Goal: Share content: Share content

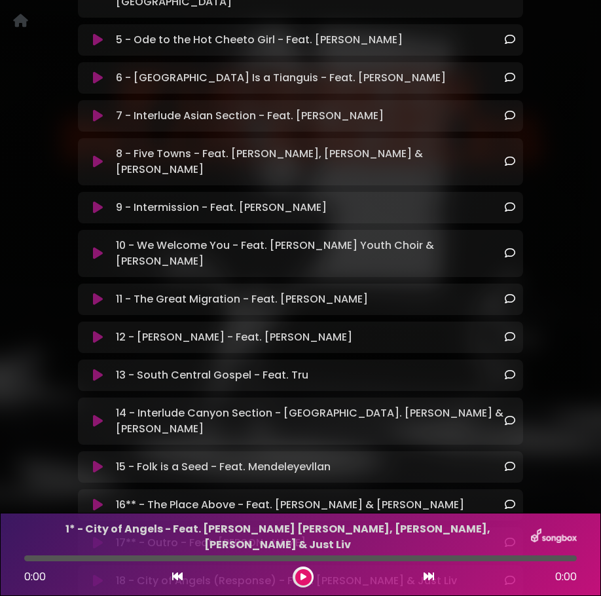
scroll to position [572, 0]
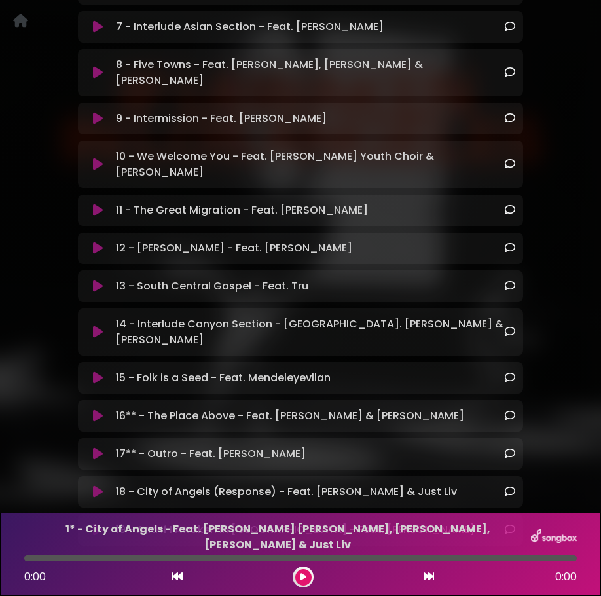
drag, startPoint x: 374, startPoint y: 135, endPoint x: 238, endPoint y: 138, distance: 135.6
click at [238, 202] on div "11 - The Great Migration - Feat. [PERSON_NAME] Loading Track..." at bounding box center [313, 210] width 405 height 16
copy p "- Feat. [PERSON_NAME]"
drag, startPoint x: 348, startPoint y: 289, endPoint x: 210, endPoint y: 293, distance: 138.2
click at [210, 370] on div "15 - Folk is a Seed - Feat. Mendeleyevllan Loading Track..." at bounding box center [313, 378] width 405 height 16
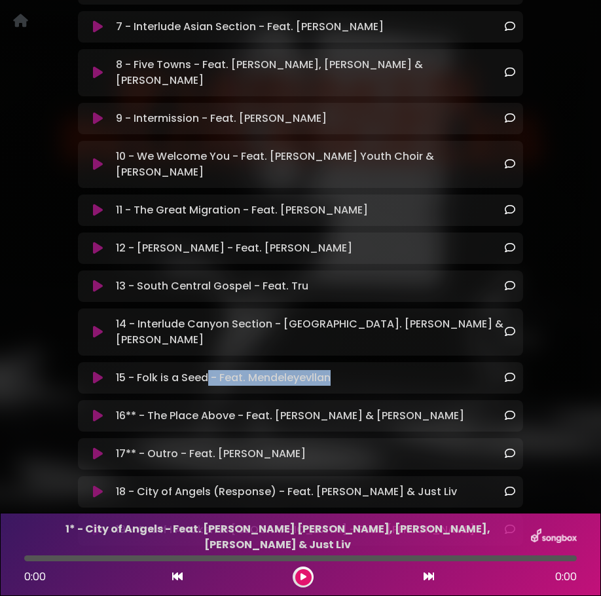
copy p "- Feat. Mendeleyevllan"
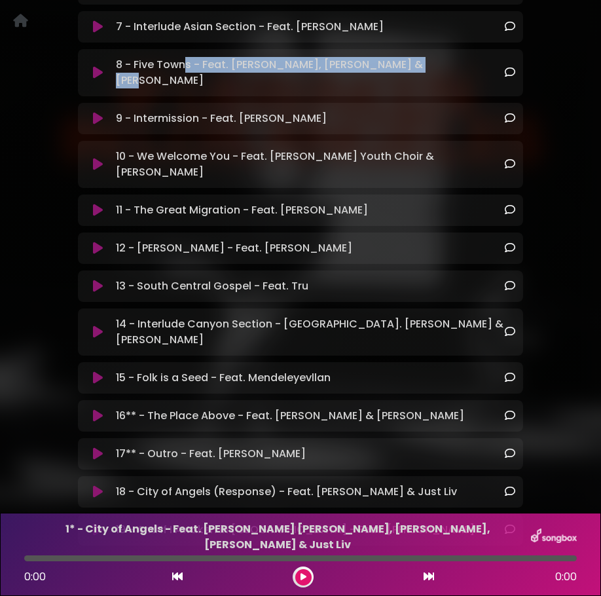
drag, startPoint x: 435, startPoint y: 22, endPoint x: 187, endPoint y: 27, distance: 248.2
click at [187, 57] on div "8 - Five Towns - Feat. [PERSON_NAME], [PERSON_NAME] & [PERSON_NAME] Loading Tra…" at bounding box center [313, 72] width 405 height 31
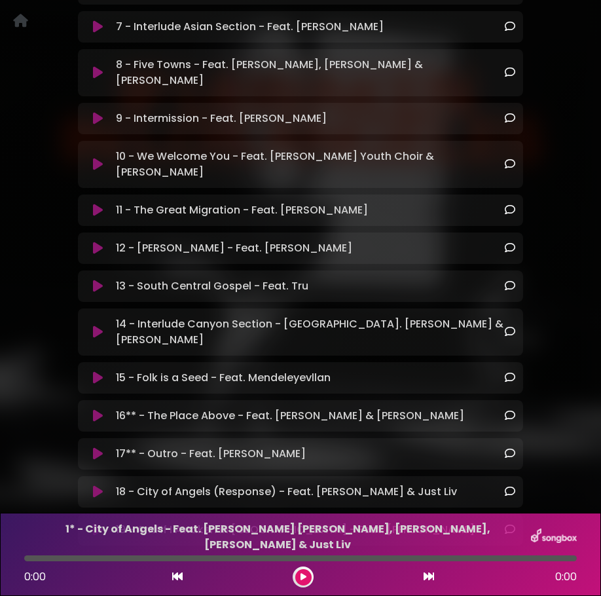
click at [196, 103] on div "9 - Intermission - Feat. [PERSON_NAME] Loading Track... Name" at bounding box center [300, 118] width 445 height 31
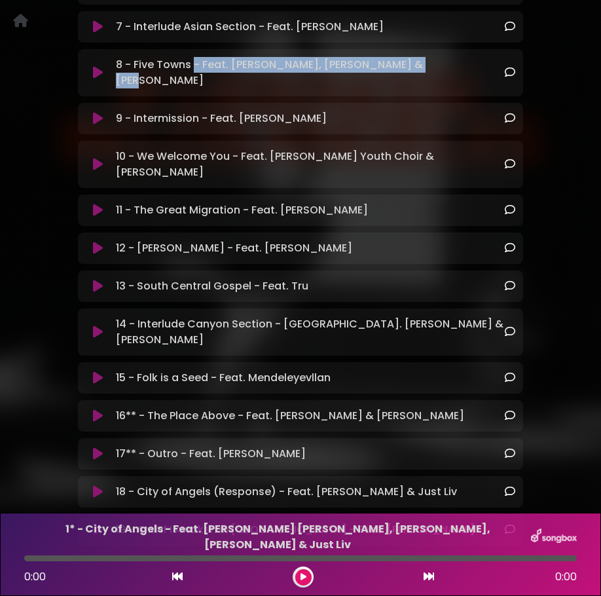
drag, startPoint x: 193, startPoint y: 22, endPoint x: 396, endPoint y: 29, distance: 203.8
click at [396, 49] on div "8 - Five Towns - Feat. [PERSON_NAME], [PERSON_NAME] & [PERSON_NAME] Loading Tra…" at bounding box center [300, 72] width 445 height 47
copy p "- Feat. [PERSON_NAME], [PERSON_NAME] & [PERSON_NAME]"
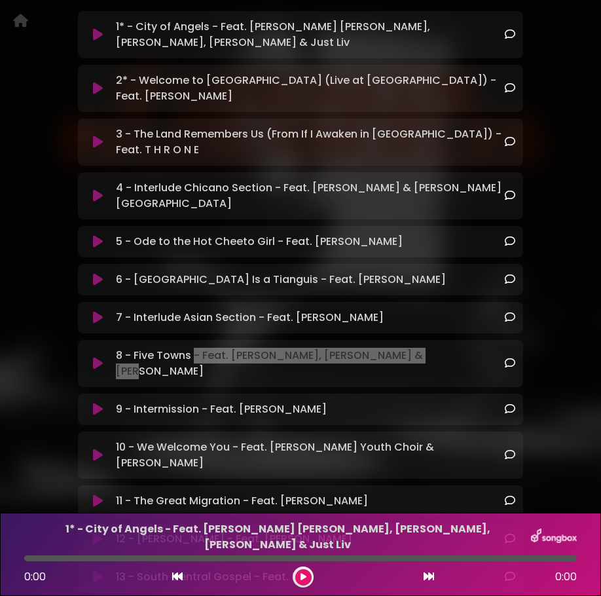
scroll to position [280, 0]
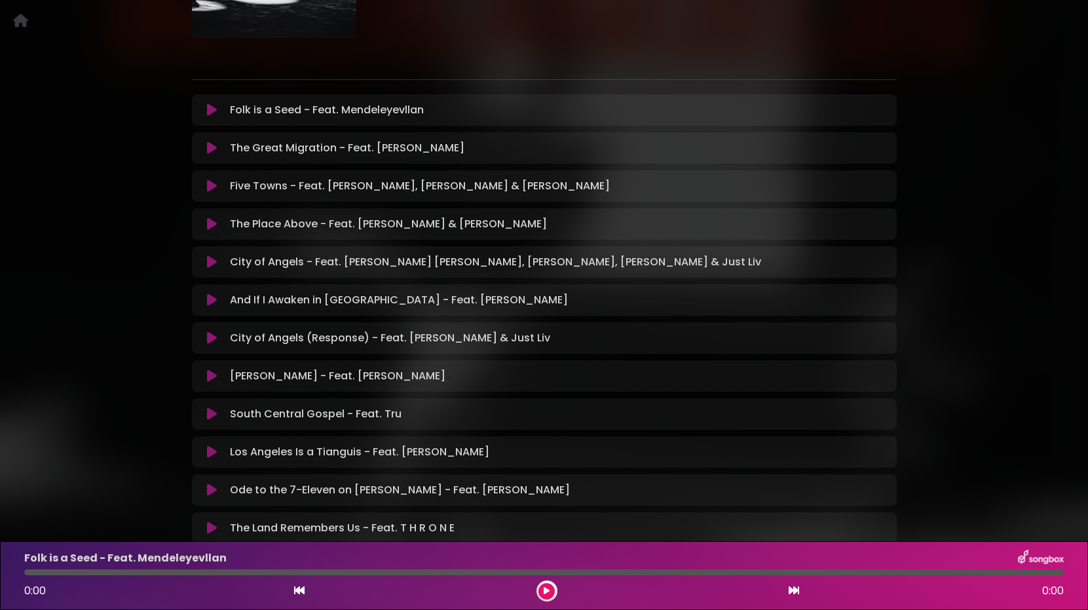
scroll to position [209, 0]
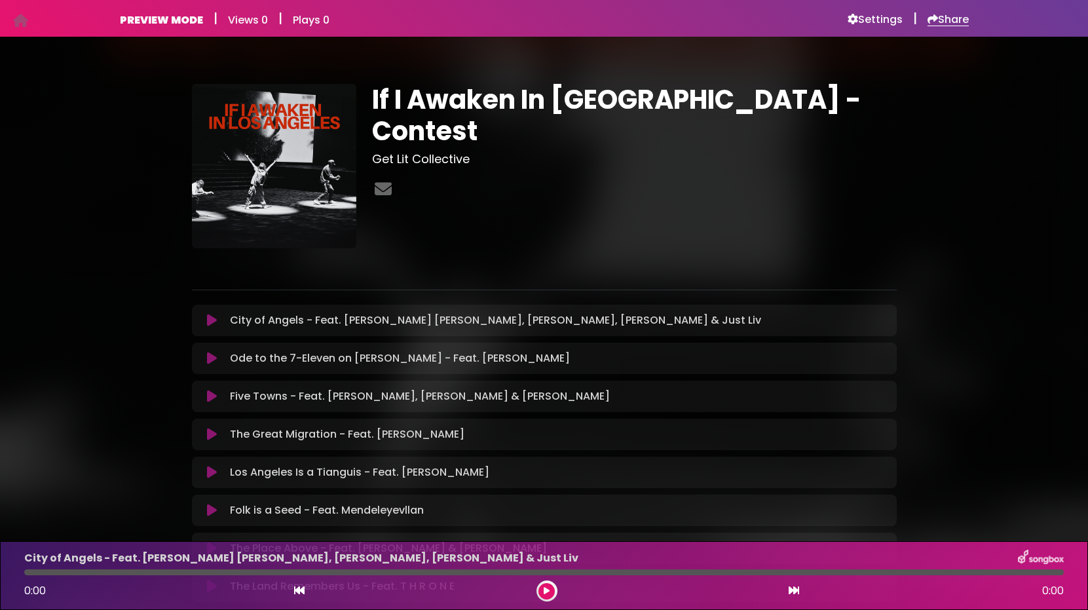
click at [950, 22] on h6 "Share" at bounding box center [947, 19] width 41 height 13
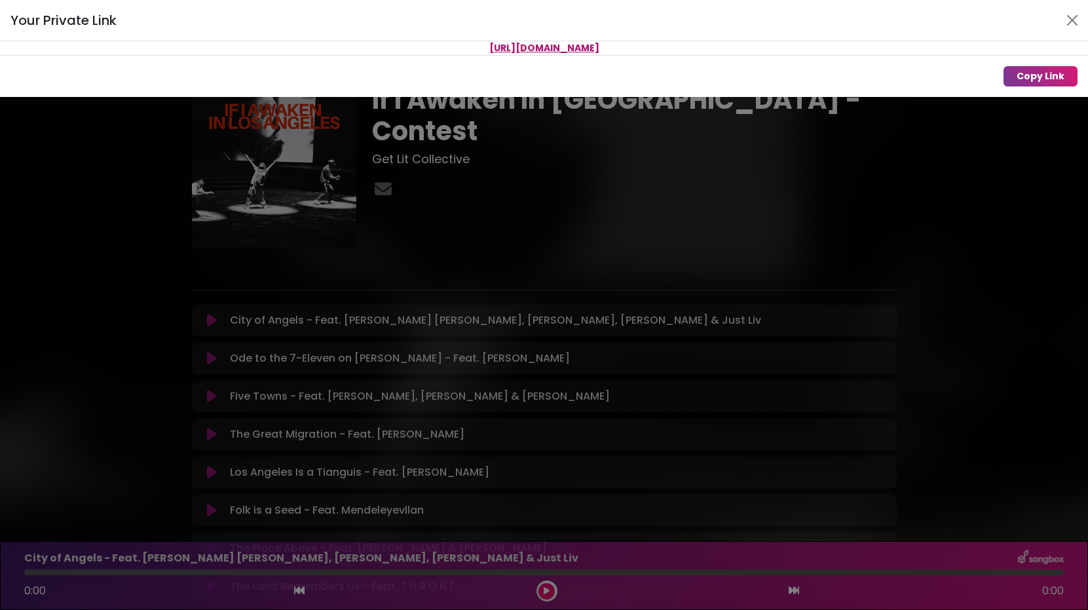
click at [950, 43] on p "https://songbox.com/s/ifiawakeninla" at bounding box center [544, 48] width 1088 height 14
click at [1047, 80] on button "Copy Link" at bounding box center [1040, 76] width 74 height 20
drag, startPoint x: 648, startPoint y: 45, endPoint x: 453, endPoint y: 47, distance: 195.8
click at [453, 47] on p "https://songbox.com/s/ifiawakeninla" at bounding box center [544, 48] width 1088 height 14
copy span "https://songbox.com/s/ifiawakeninla"
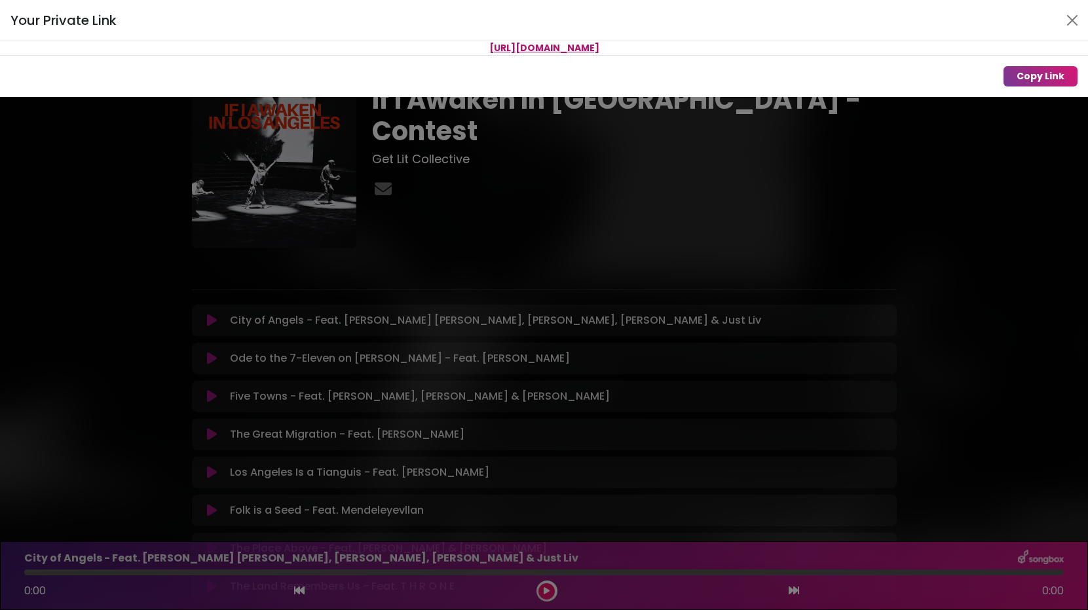
click at [138, 320] on div "Your Private Link https://songbox.com/s/ifiawakeninla Copy Link" at bounding box center [544, 305] width 1088 height 610
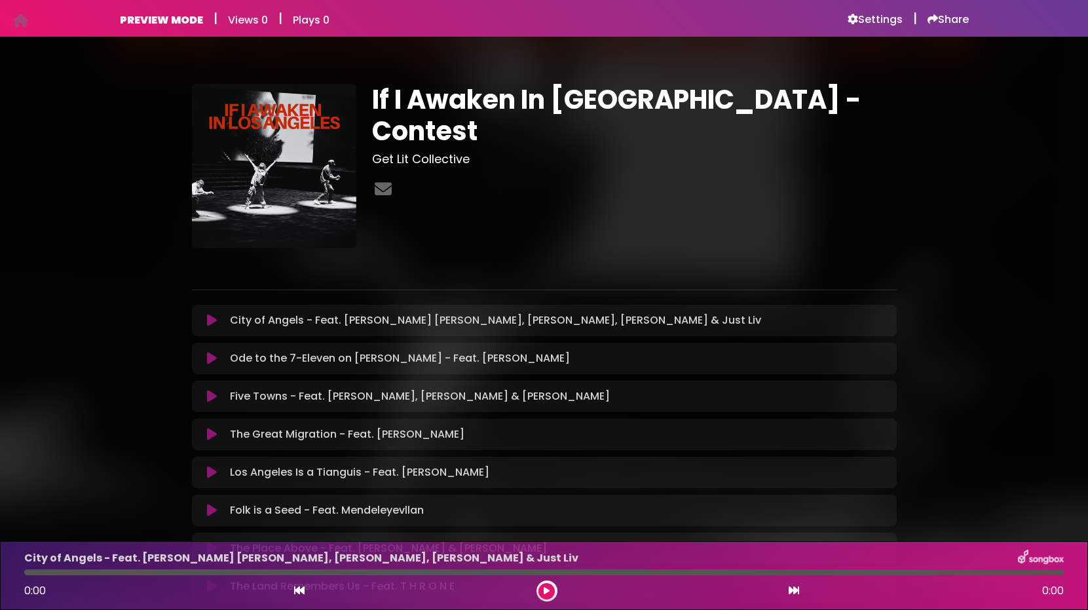
click at [213, 322] on icon at bounding box center [212, 320] width 10 height 13
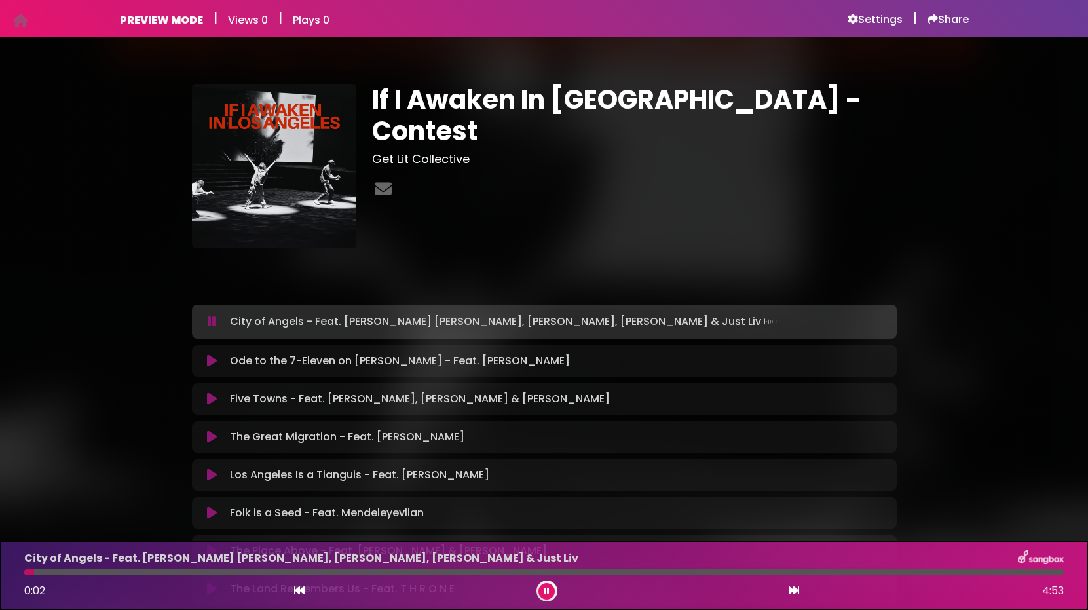
click at [282, 573] on div at bounding box center [543, 572] width 1039 height 6
click at [407, 574] on div at bounding box center [543, 572] width 1039 height 6
click at [680, 570] on div at bounding box center [543, 572] width 1039 height 6
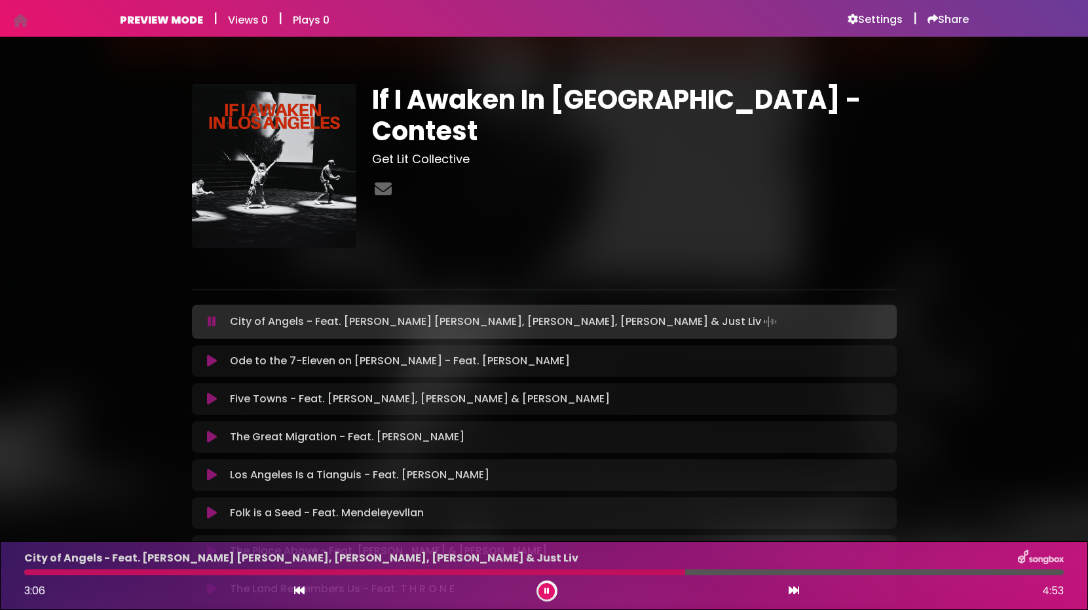
click at [765, 572] on div at bounding box center [543, 572] width 1039 height 6
click at [874, 573] on div at bounding box center [543, 572] width 1039 height 6
click at [953, 575] on div "City of Angels - Feat. Jackson Brown, Cheech Marin, Brandon XIV & Just Liv 4:01…" at bounding box center [543, 575] width 1055 height 52
click at [967, 573] on div at bounding box center [543, 572] width 1039 height 6
click at [1016, 574] on div at bounding box center [543, 572] width 1039 height 6
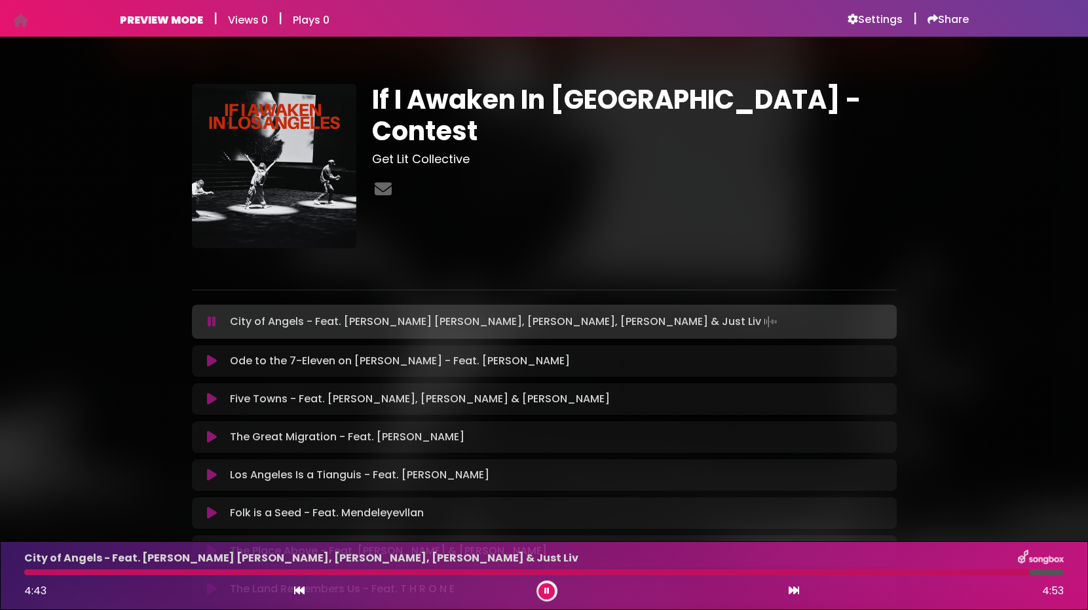
click at [210, 367] on icon at bounding box center [212, 360] width 10 height 13
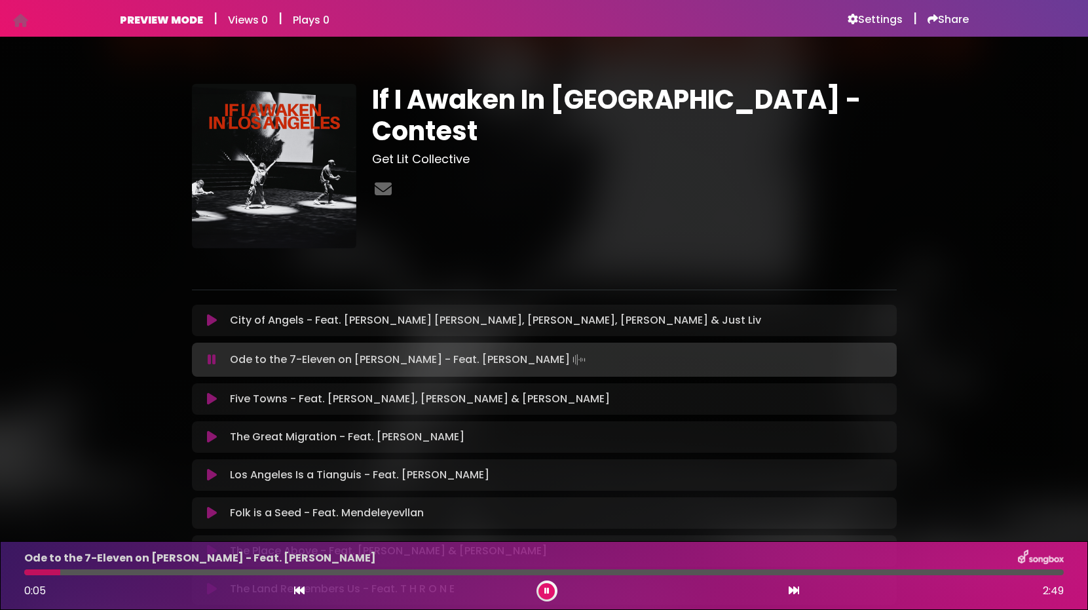
click at [123, 570] on div at bounding box center [543, 572] width 1039 height 6
click at [217, 572] on div at bounding box center [543, 572] width 1039 height 6
click at [362, 574] on div at bounding box center [543, 572] width 1039 height 6
click at [509, 572] on div at bounding box center [543, 572] width 1039 height 6
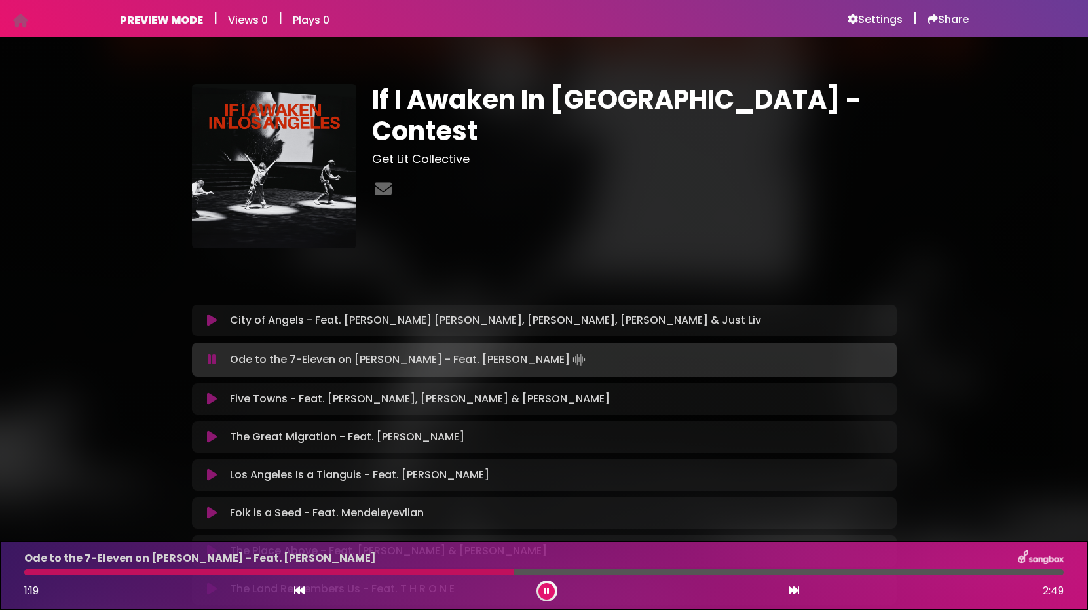
click at [610, 575] on div "Ode to the 7-Eleven on Osborne - Feat. Yasmine Teresa 1:19 2:49" at bounding box center [543, 575] width 1055 height 52
click at [623, 571] on div at bounding box center [543, 572] width 1039 height 6
click at [723, 574] on div at bounding box center [543, 572] width 1039 height 6
click at [785, 572] on div at bounding box center [543, 572] width 1039 height 6
click at [884, 574] on div at bounding box center [543, 572] width 1039 height 6
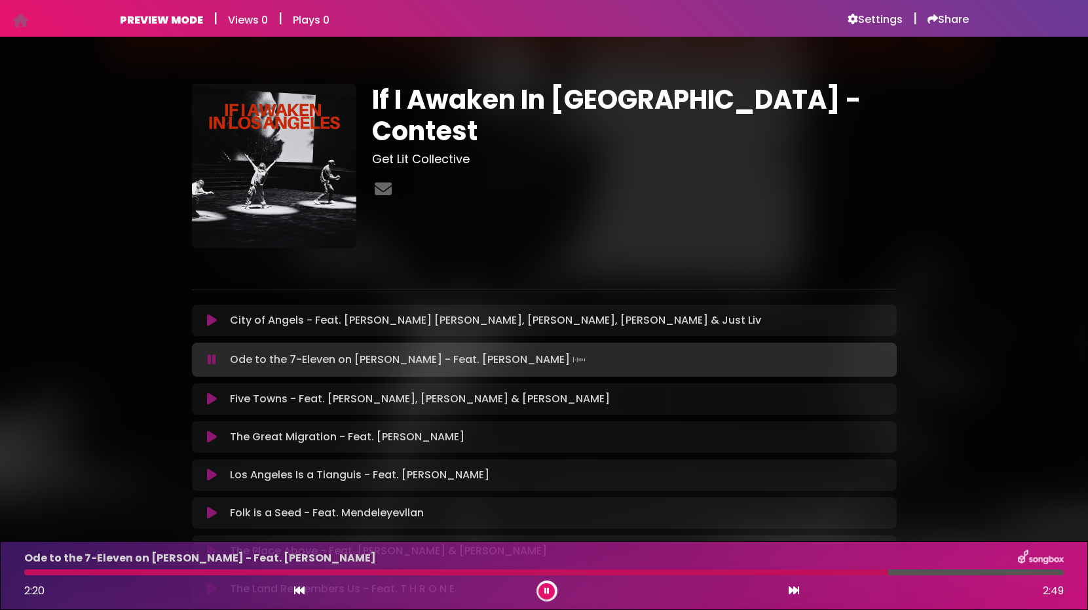
click at [979, 574] on div at bounding box center [543, 572] width 1039 height 6
click at [1024, 574] on div at bounding box center [543, 572] width 1039 height 6
click at [212, 402] on icon at bounding box center [212, 398] width 10 height 13
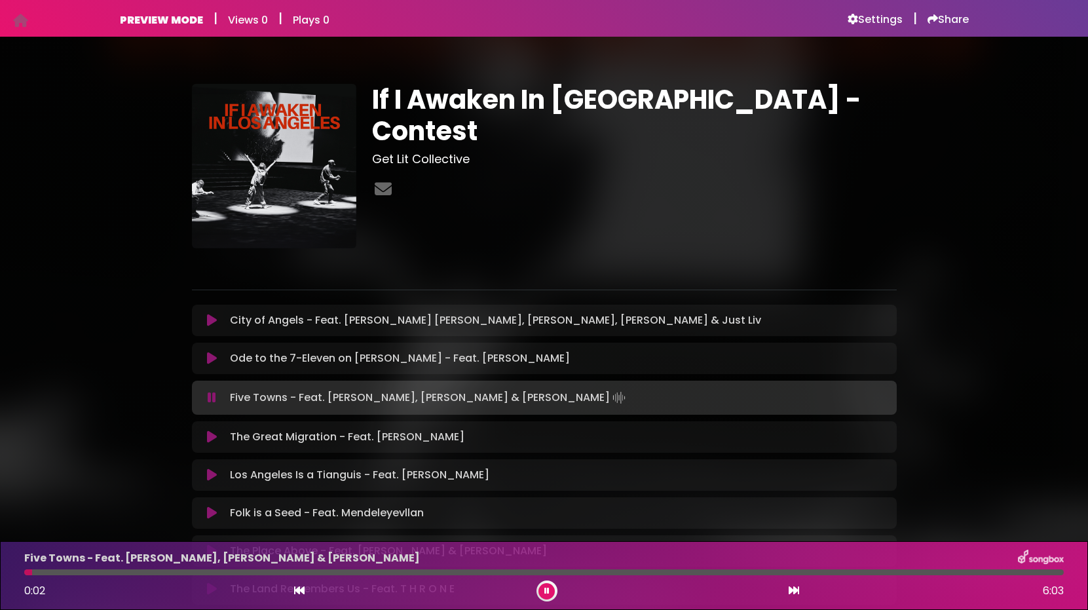
click at [109, 574] on div at bounding box center [543, 572] width 1039 height 6
click at [147, 571] on div at bounding box center [543, 572] width 1039 height 6
click at [229, 572] on div at bounding box center [543, 572] width 1039 height 6
click at [368, 574] on div at bounding box center [543, 572] width 1039 height 6
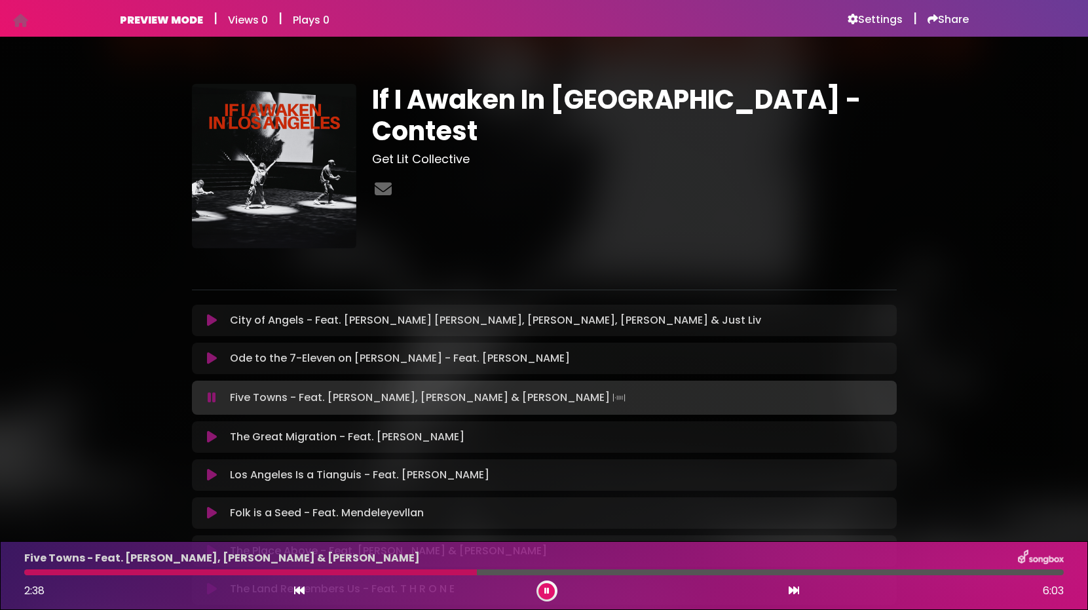
click at [477, 572] on div at bounding box center [543, 572] width 1039 height 6
click at [671, 574] on div at bounding box center [543, 572] width 1039 height 6
click at [800, 571] on div at bounding box center [543, 572] width 1039 height 6
click at [938, 569] on div at bounding box center [543, 572] width 1039 height 6
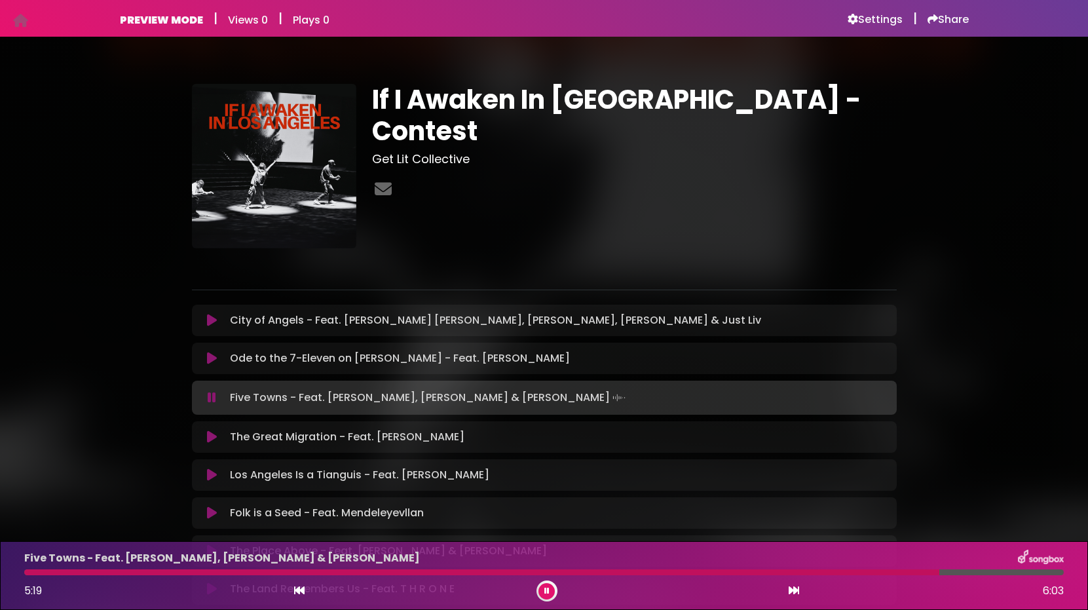
click at [1033, 572] on div at bounding box center [543, 572] width 1039 height 6
click at [210, 435] on icon at bounding box center [212, 436] width 10 height 13
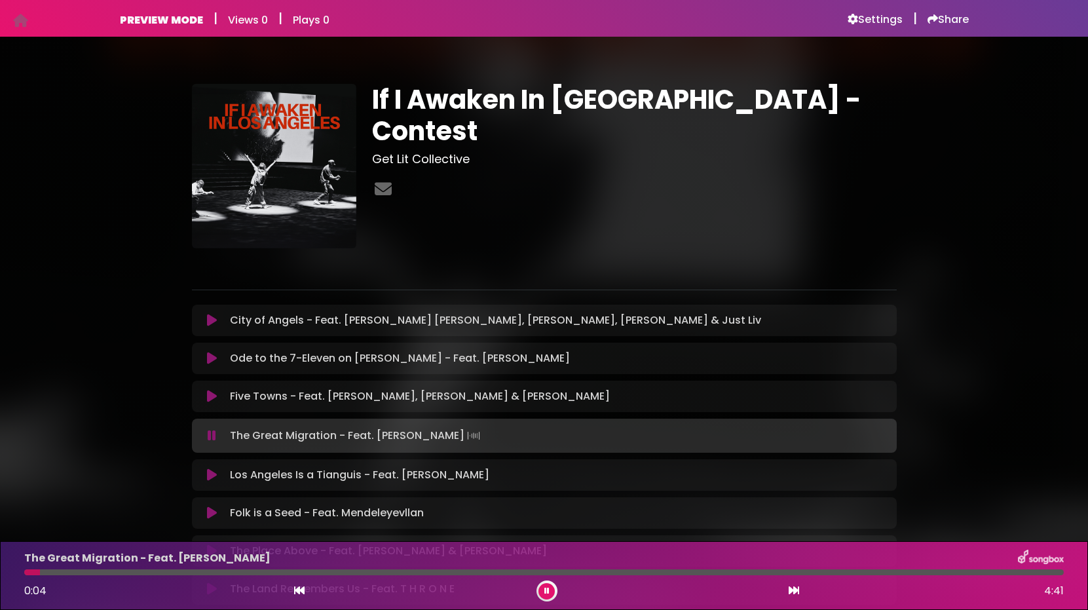
click at [107, 573] on div at bounding box center [543, 572] width 1039 height 6
click at [191, 572] on div at bounding box center [543, 572] width 1039 height 6
click at [286, 572] on div at bounding box center [543, 572] width 1039 height 6
click at [350, 570] on div at bounding box center [543, 572] width 1039 height 6
click at [420, 576] on div "The Great Migration - Feat. Monique Mitchell 1:29 4:41" at bounding box center [543, 575] width 1055 height 52
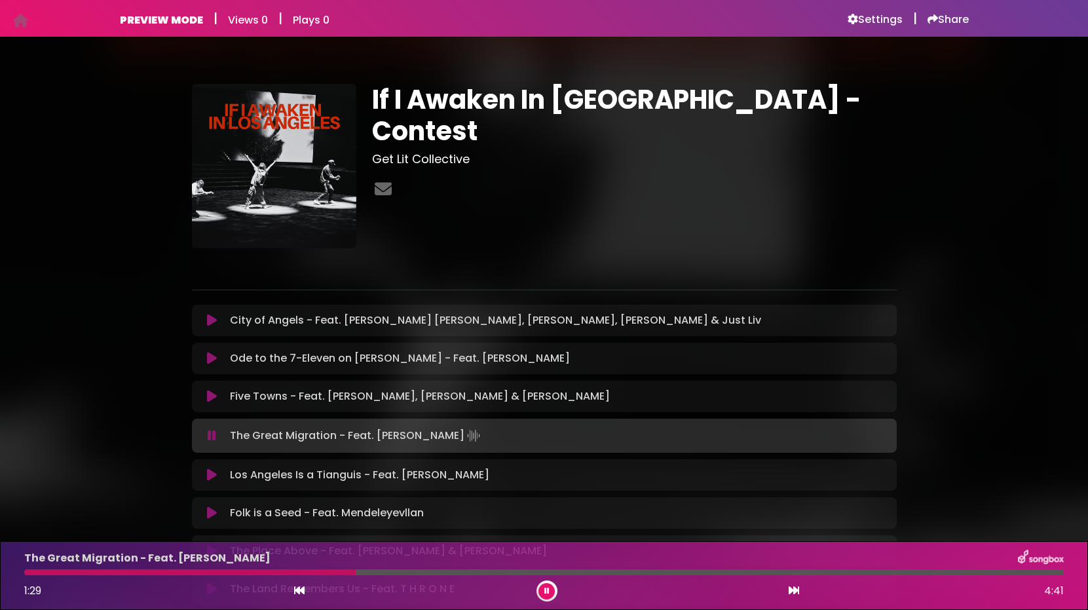
click at [427, 573] on div at bounding box center [543, 572] width 1039 height 6
click at [479, 571] on div at bounding box center [543, 572] width 1039 height 6
click at [538, 572] on div at bounding box center [543, 572] width 1039 height 6
click at [583, 574] on div at bounding box center [543, 572] width 1039 height 6
click at [620, 574] on div at bounding box center [543, 572] width 1039 height 6
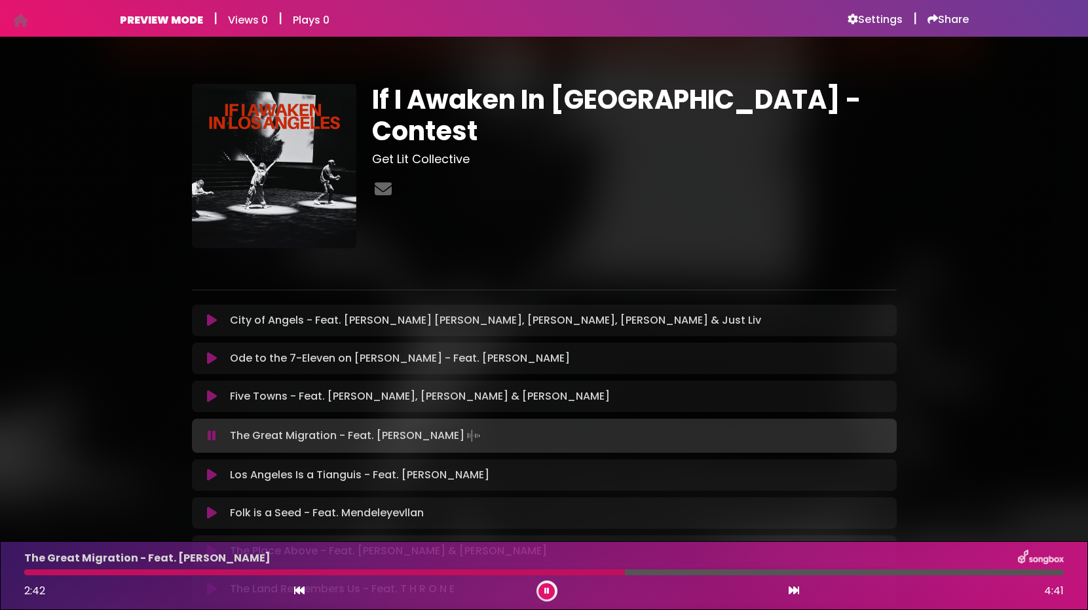
click at [656, 573] on div at bounding box center [543, 572] width 1039 height 6
click at [684, 573] on div at bounding box center [543, 572] width 1039 height 6
click at [711, 571] on div at bounding box center [543, 572] width 1039 height 6
click at [666, 570] on div at bounding box center [370, 572] width 692 height 6
click at [546, 591] on icon at bounding box center [546, 591] width 5 height 8
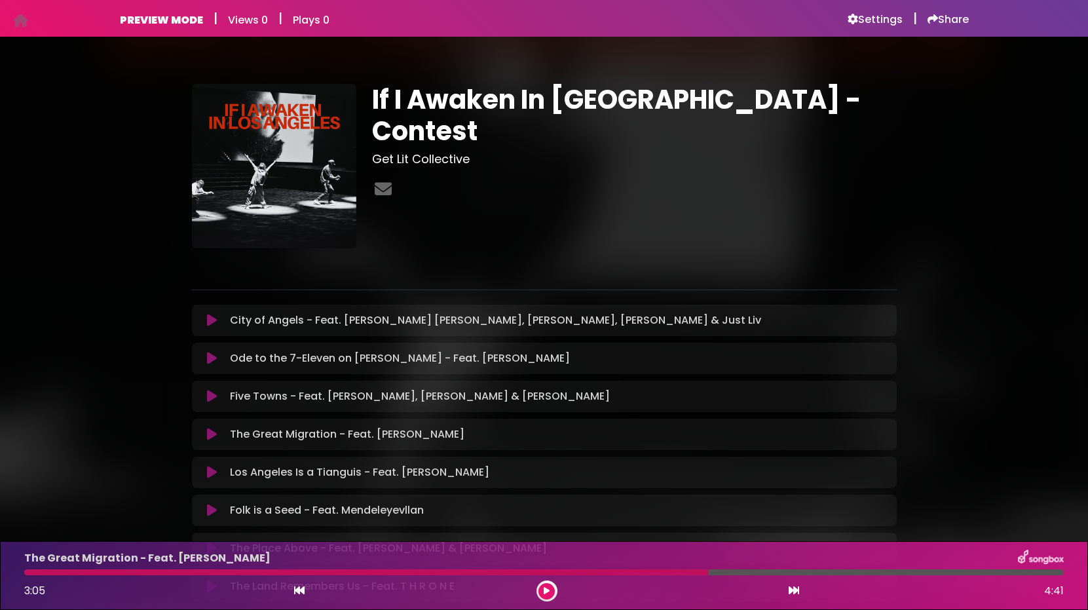
click at [547, 589] on icon at bounding box center [547, 591] width 6 height 8
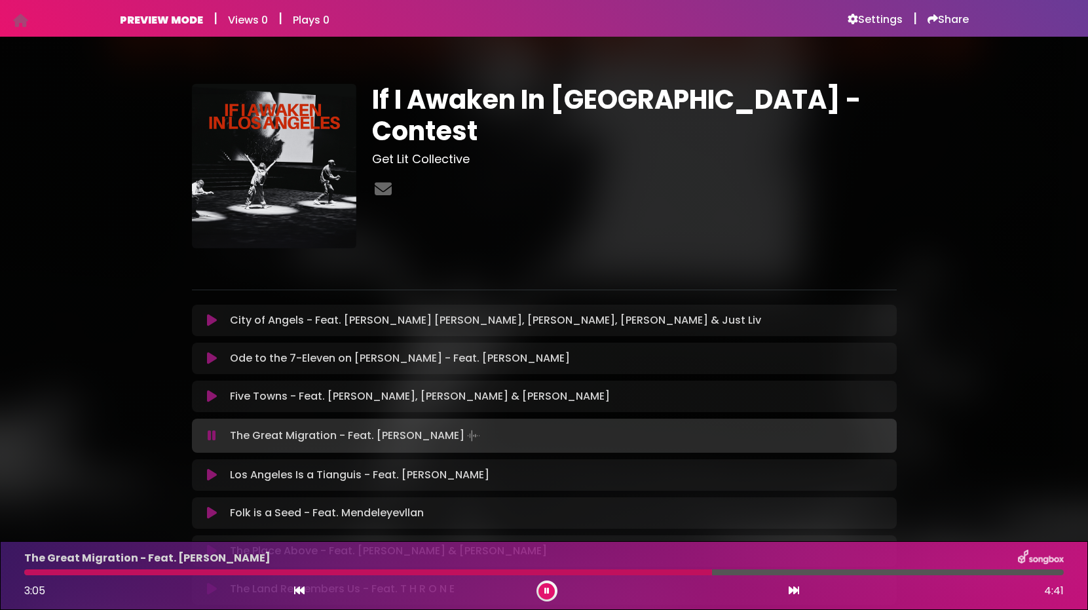
click at [747, 570] on div at bounding box center [543, 572] width 1039 height 6
click at [1018, 578] on div "The Great Migration - Feat. Monique Mitchell 3:17 4:41" at bounding box center [543, 575] width 1055 height 52
click at [1008, 571] on div at bounding box center [543, 572] width 1039 height 6
click at [1031, 572] on div at bounding box center [543, 572] width 1039 height 6
click at [1045, 572] on div at bounding box center [543, 572] width 1039 height 6
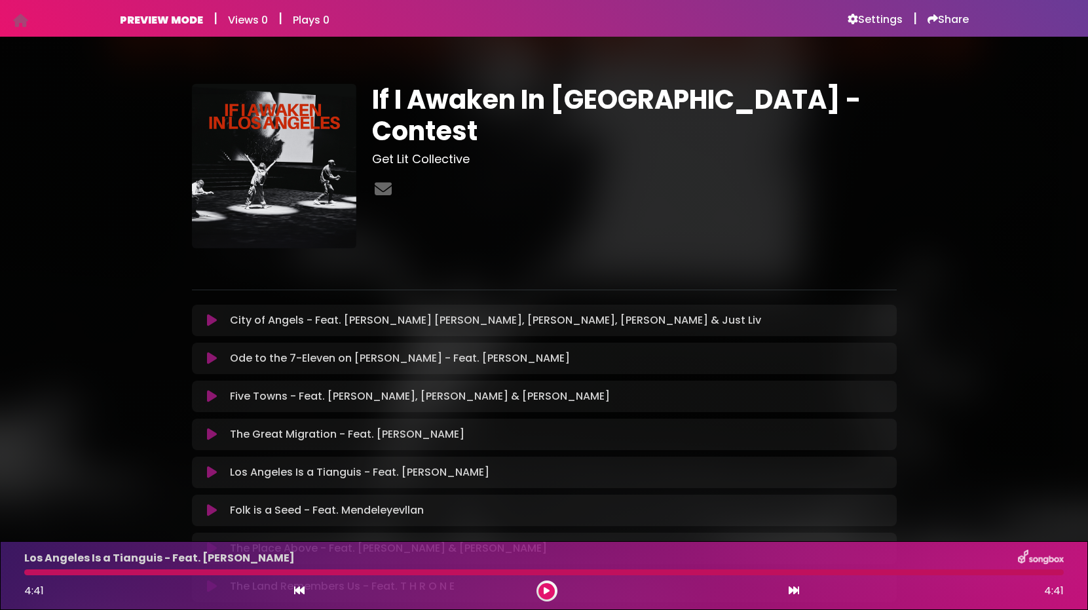
click at [215, 472] on icon at bounding box center [212, 472] width 10 height 13
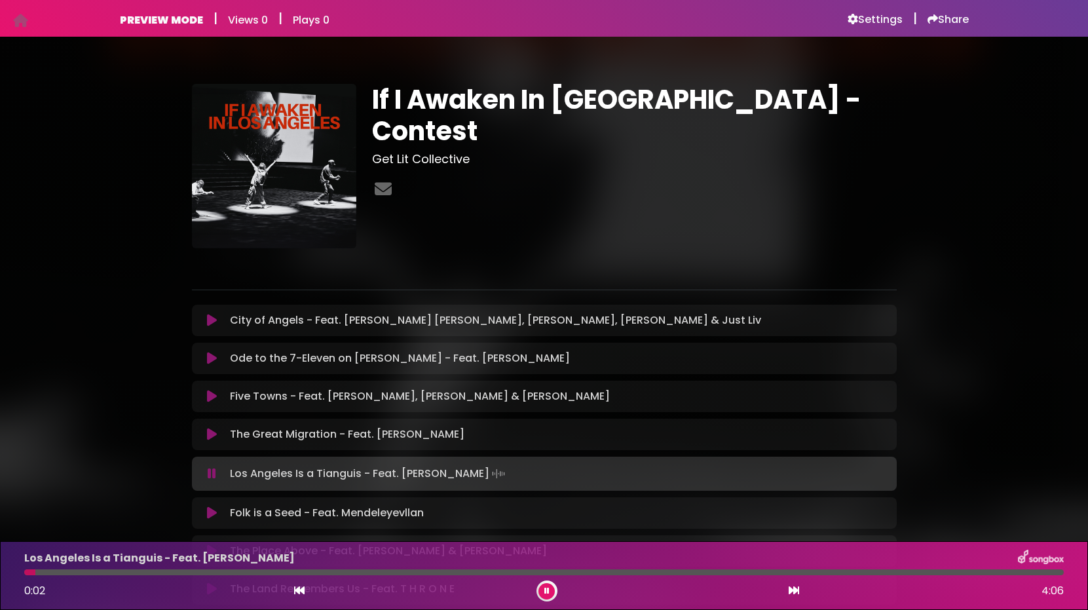
click at [115, 573] on div at bounding box center [543, 572] width 1039 height 6
click at [206, 574] on div at bounding box center [543, 572] width 1039 height 6
click at [460, 572] on div at bounding box center [543, 572] width 1039 height 6
click at [981, 577] on div "Los Angeles Is a Tianguis - Feat. Luis Rodriguez 1:44 4:06" at bounding box center [543, 575] width 1055 height 52
click at [1018, 572] on div at bounding box center [543, 572] width 1039 height 6
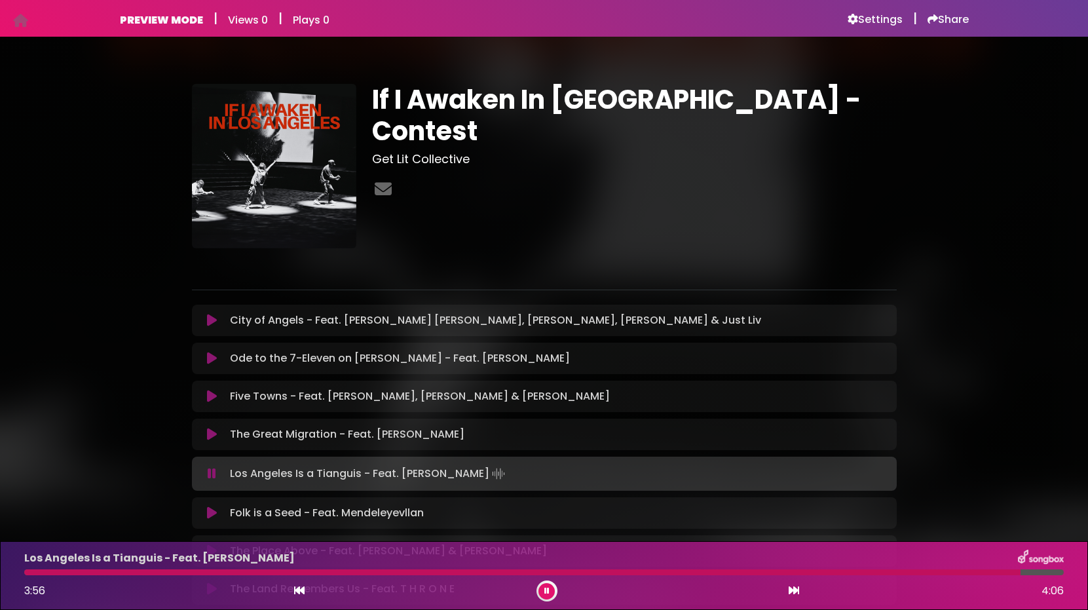
click at [1050, 574] on div at bounding box center [543, 572] width 1039 height 6
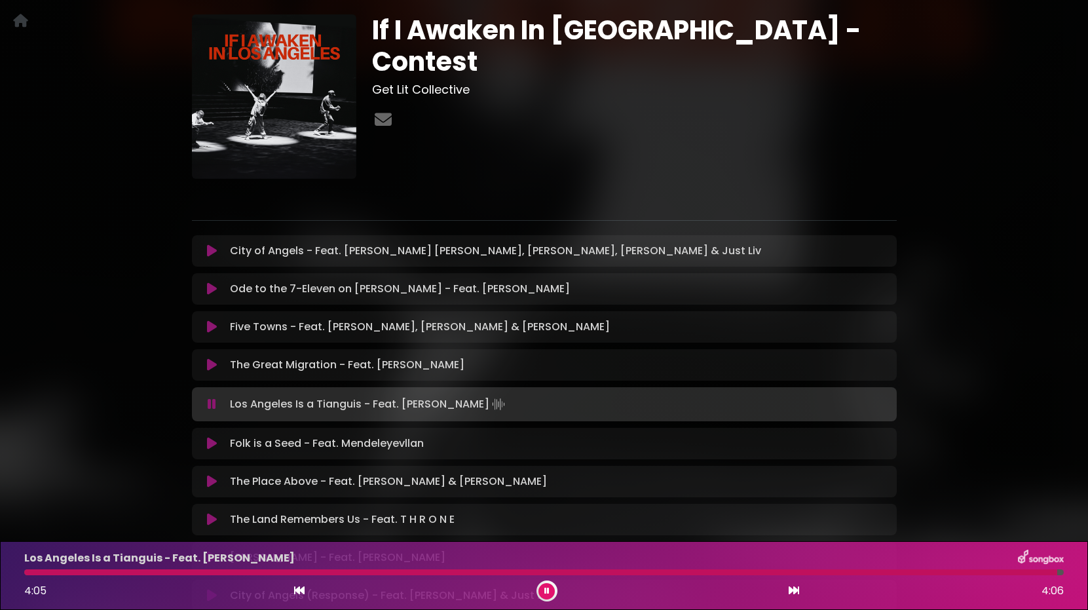
scroll to position [130, 0]
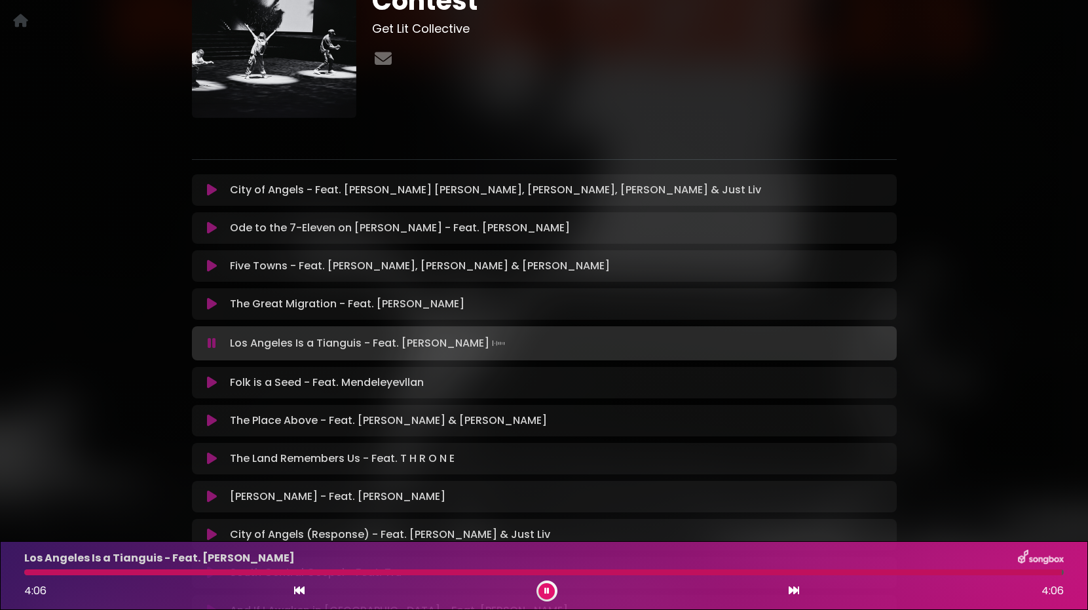
click at [213, 387] on icon at bounding box center [212, 382] width 10 height 13
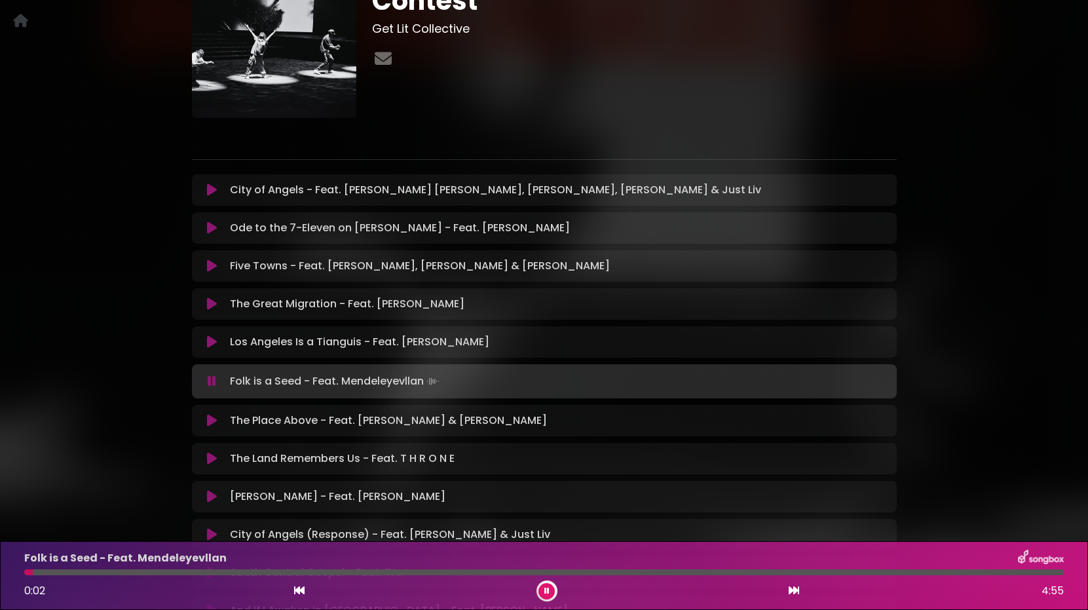
click at [93, 573] on div at bounding box center [543, 572] width 1039 height 6
click at [146, 574] on div at bounding box center [543, 572] width 1039 height 6
click at [262, 572] on div at bounding box center [543, 572] width 1039 height 6
click at [322, 572] on div at bounding box center [543, 572] width 1039 height 6
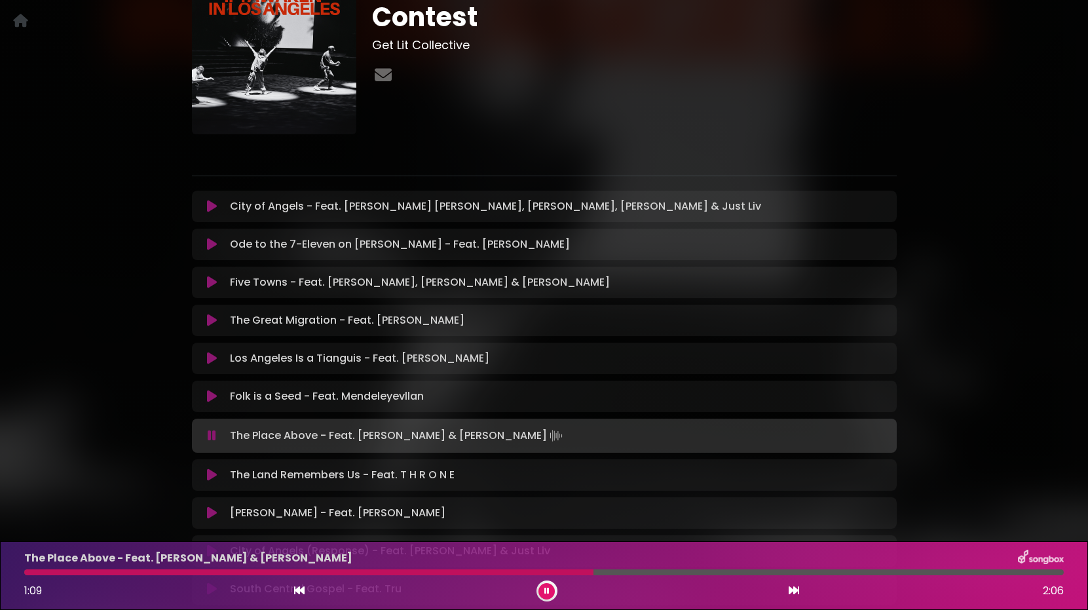
scroll to position [299, 0]
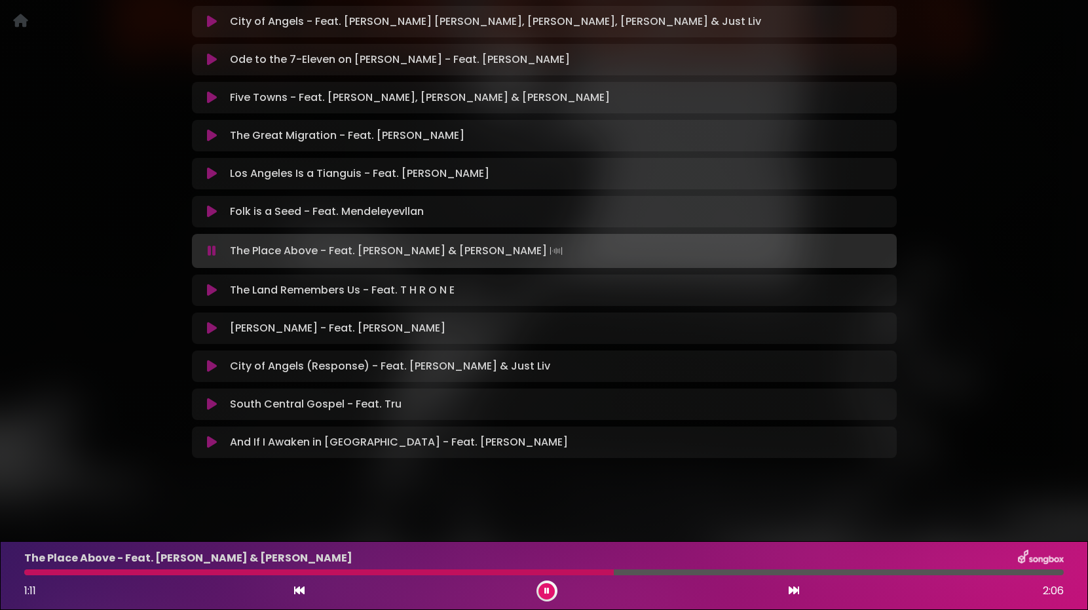
click at [548, 593] on icon at bounding box center [546, 591] width 5 height 8
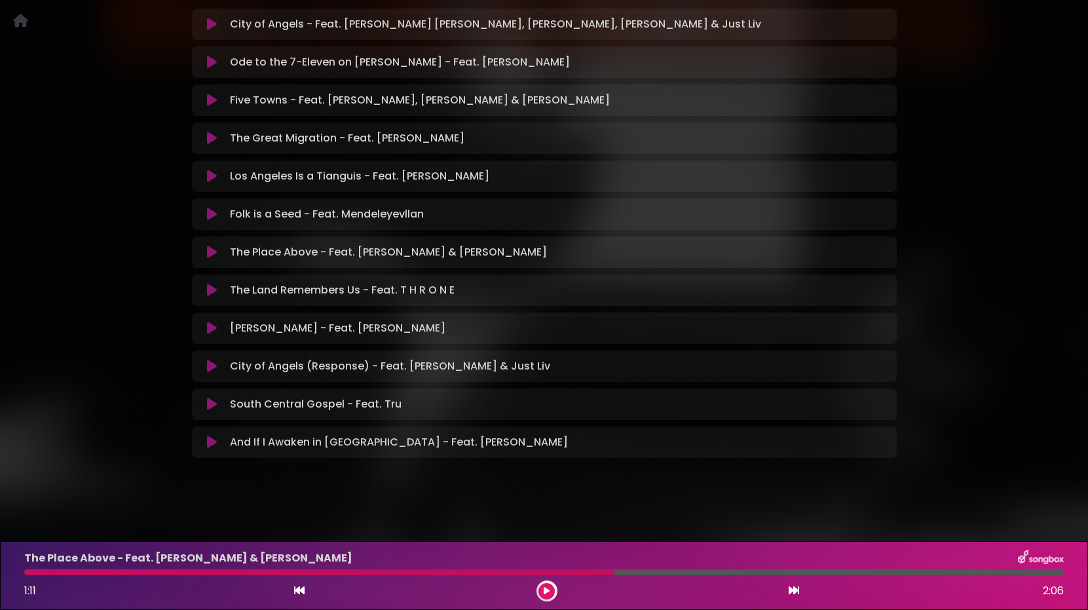
scroll to position [0, 0]
